Goal: Information Seeking & Learning: Learn about a topic

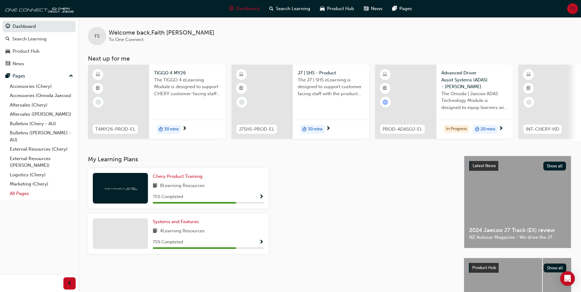
click at [30, 192] on link "All Pages" at bounding box center [41, 193] width 68 height 9
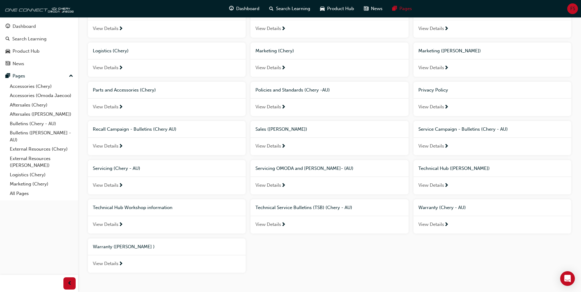
scroll to position [214, 0]
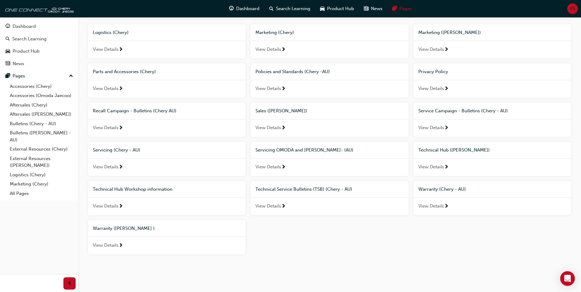
click at [121, 166] on span "next-icon" at bounding box center [120, 168] width 5 height 6
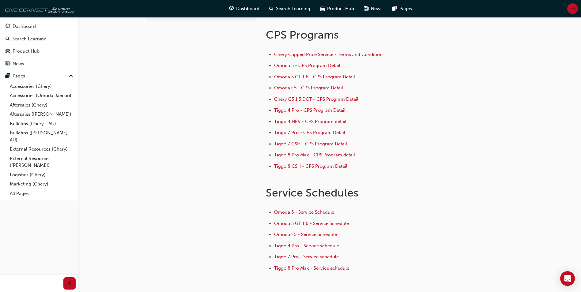
scroll to position [61, 0]
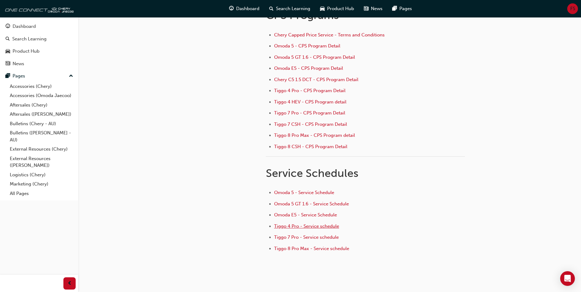
click at [317, 226] on span "Tiggo 4 Pro - Service schedule" at bounding box center [306, 226] width 65 height 6
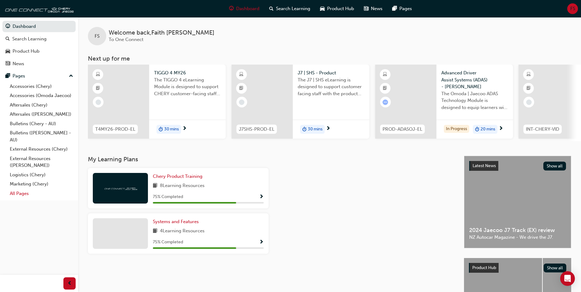
click at [24, 193] on link "All Pages" at bounding box center [41, 193] width 68 height 9
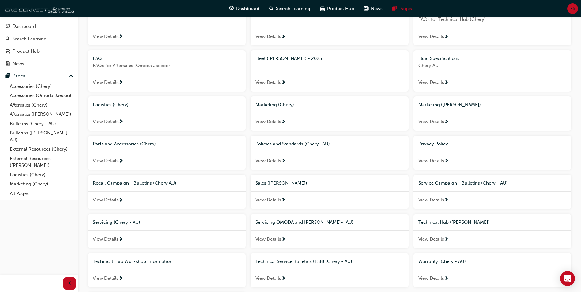
scroll to position [153, 0]
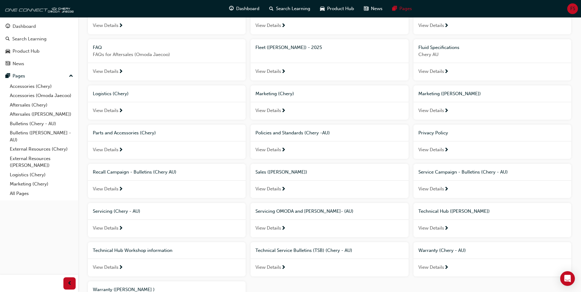
click at [118, 189] on div at bounding box center [120, 189] width 5 height 8
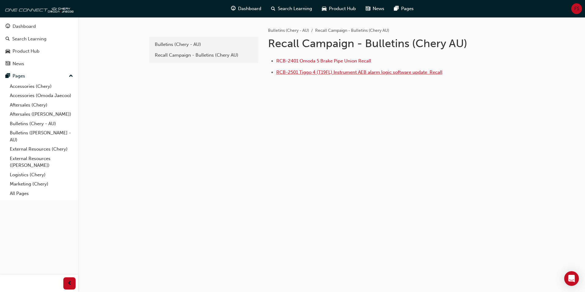
click at [347, 73] on span "RCB-2501 Tiggo 4 (T19FL) Instrument AEB alarm logic software update ﻿ Recall" at bounding box center [359, 72] width 166 height 6
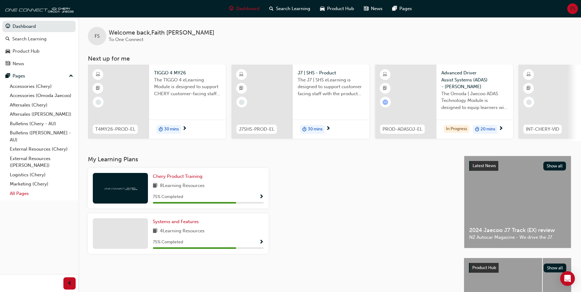
click at [48, 193] on link "All Pages" at bounding box center [41, 193] width 68 height 9
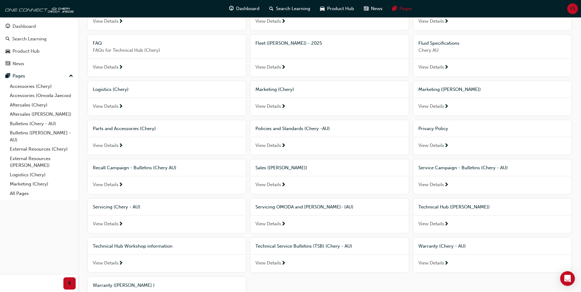
scroll to position [214, 0]
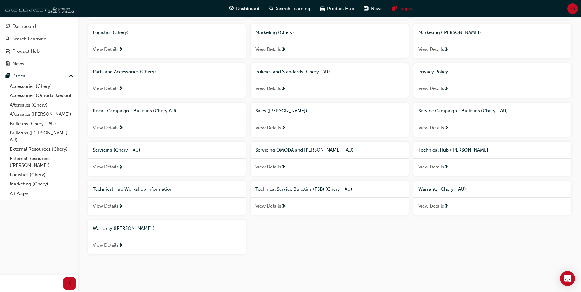
click at [114, 127] on span "View Details" at bounding box center [106, 127] width 26 height 7
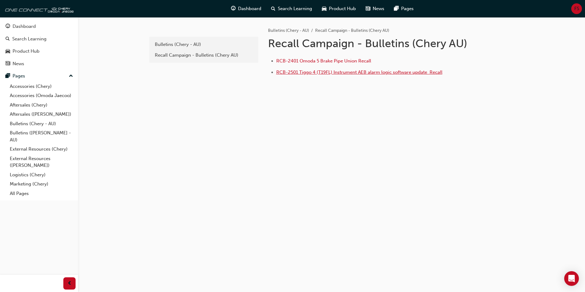
click at [328, 73] on span "RCB-2501 Tiggo 4 (T19FL) Instrument AEB alarm logic software update ﻿ Recall" at bounding box center [359, 72] width 166 height 6
